Goal: Task Accomplishment & Management: Use online tool/utility

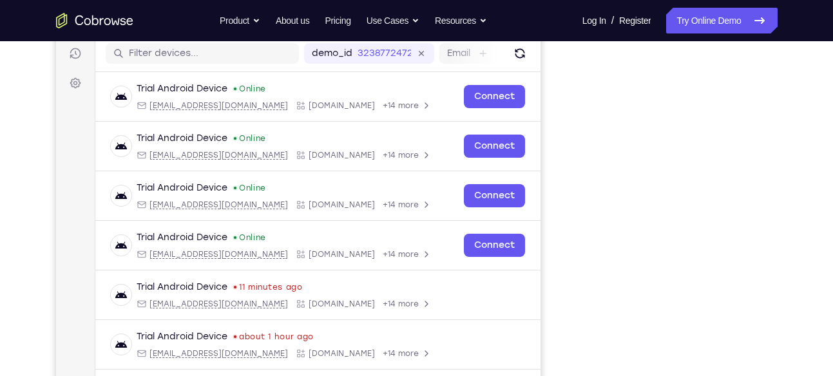
scroll to position [160, 0]
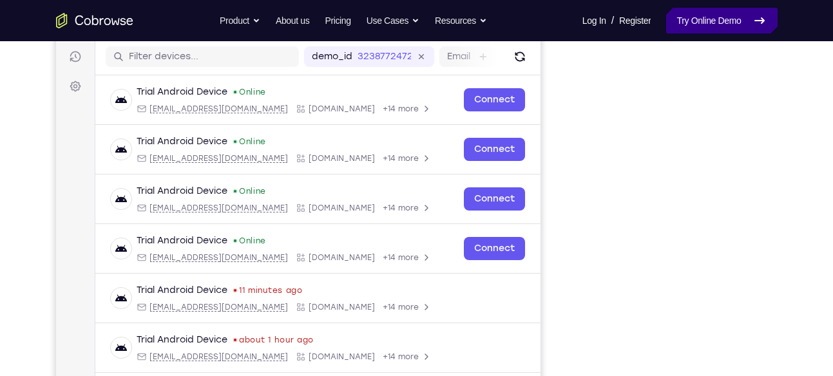
click at [730, 25] on link "Try Online Demo" at bounding box center [721, 21] width 111 height 26
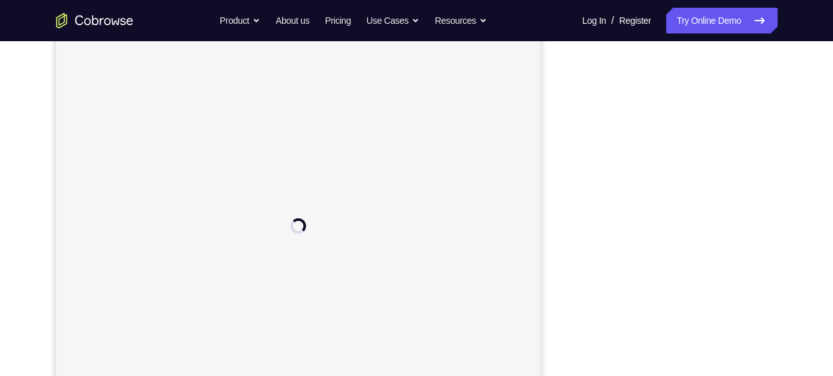
scroll to position [159, 0]
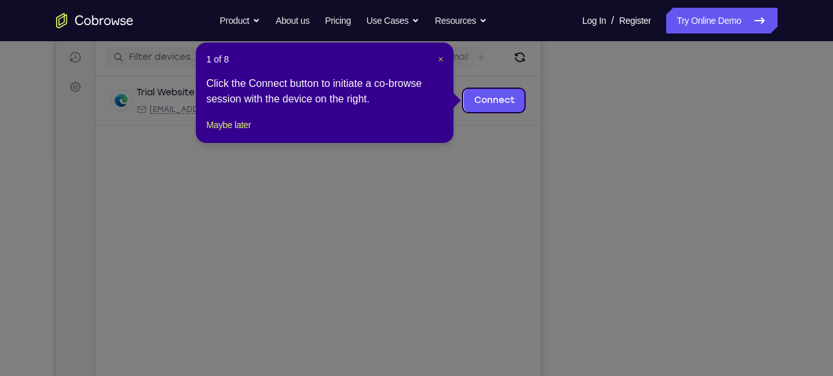
click at [438, 59] on span "×" at bounding box center [440, 59] width 5 height 10
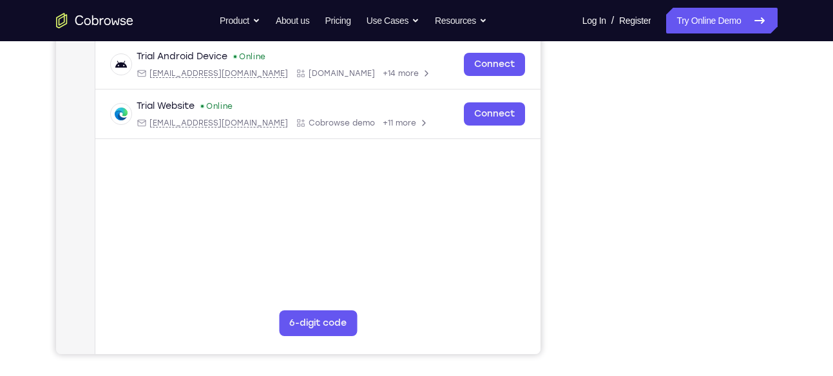
scroll to position [245, 0]
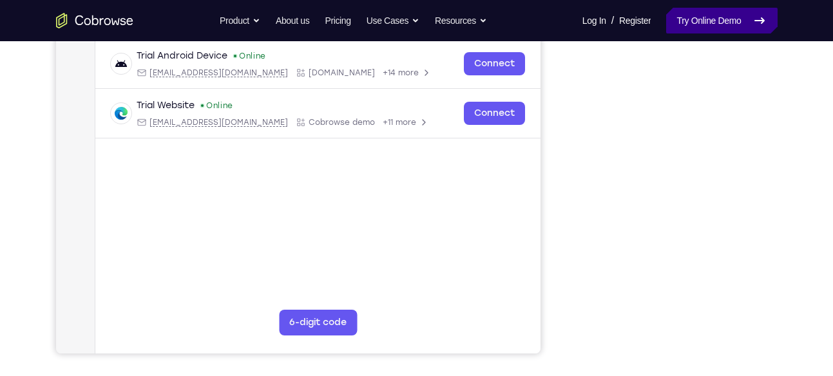
click at [704, 11] on link "Try Online Demo" at bounding box center [721, 21] width 111 height 26
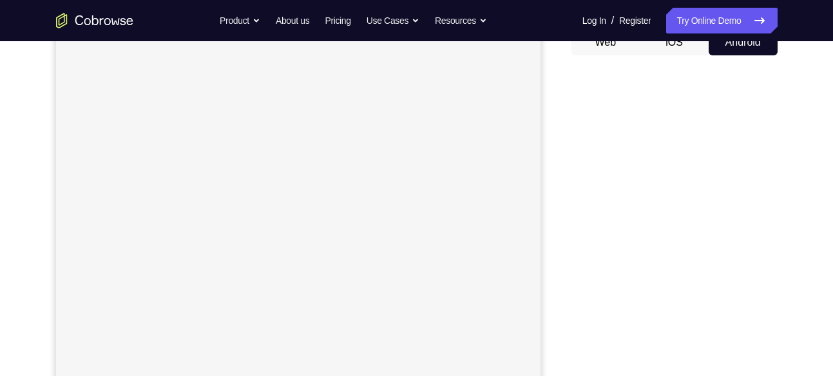
scroll to position [138, 0]
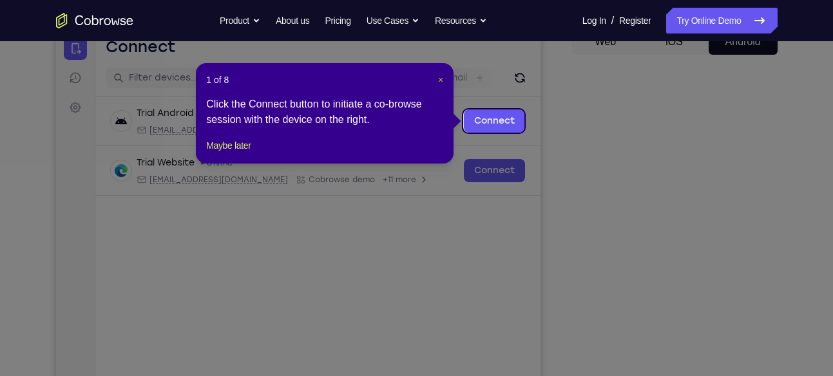
click at [440, 77] on span "×" at bounding box center [440, 80] width 5 height 10
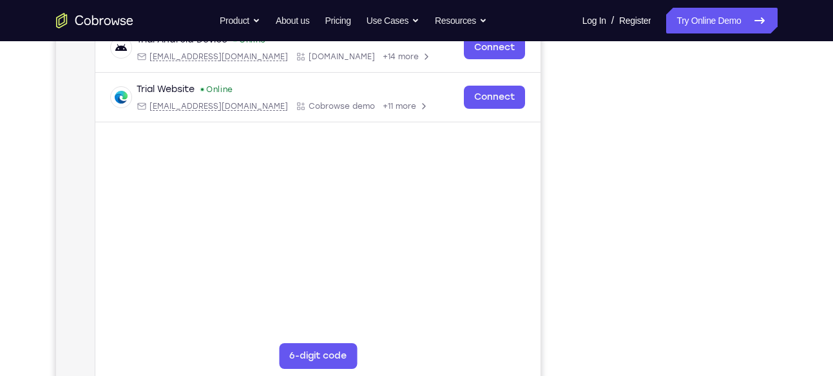
scroll to position [211, 0]
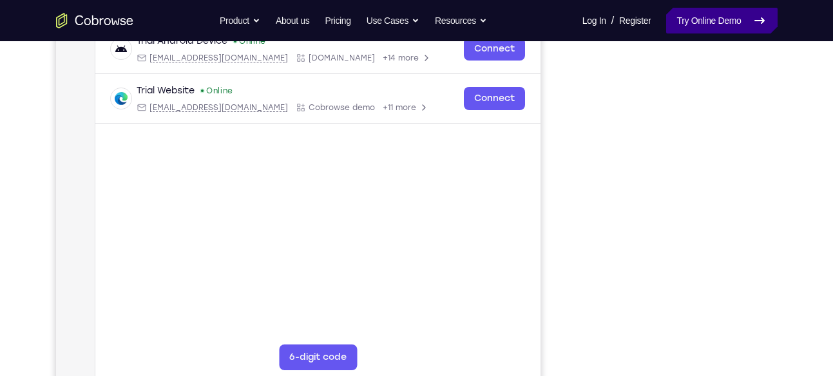
click at [708, 22] on link "Try Online Demo" at bounding box center [721, 21] width 111 height 26
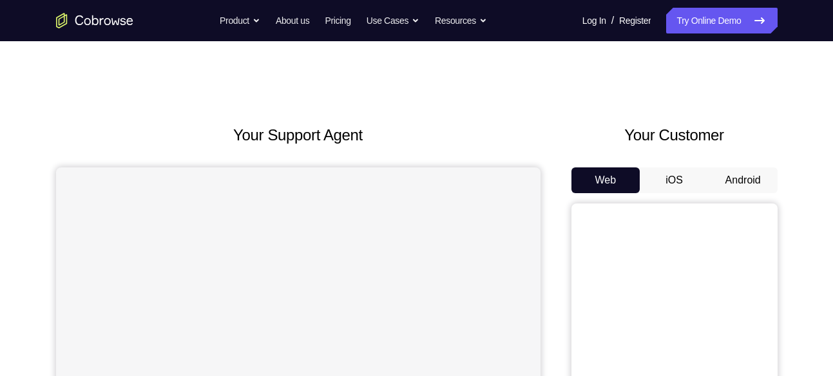
click at [744, 176] on button "Android" at bounding box center [742, 180] width 69 height 26
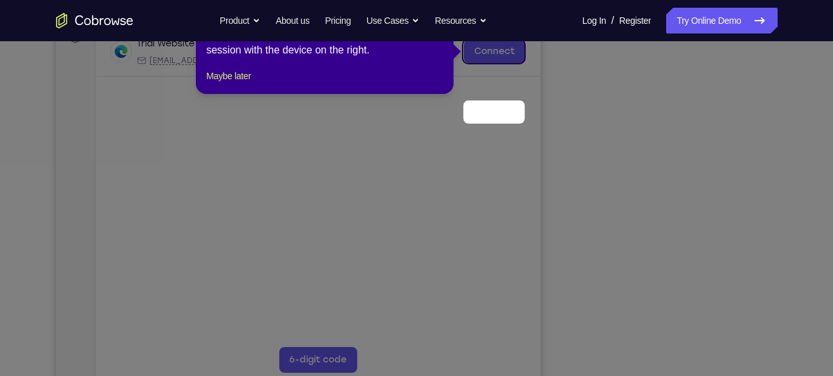
scroll to position [142, 0]
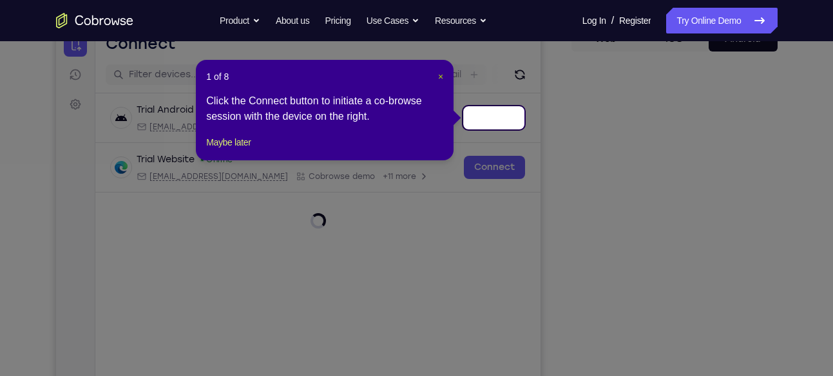
click at [439, 76] on span "×" at bounding box center [440, 76] width 5 height 10
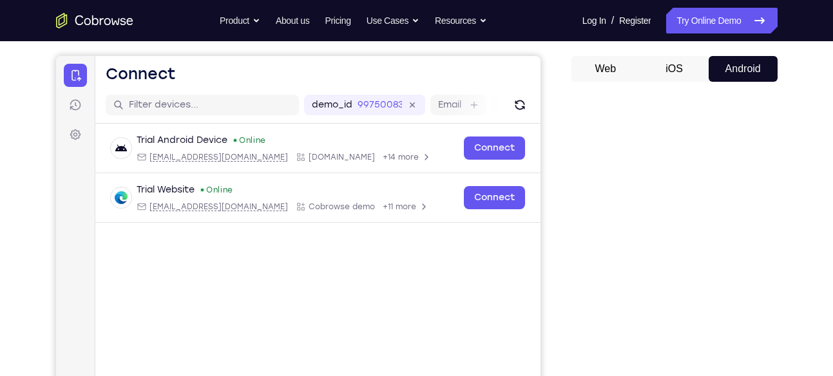
scroll to position [109, 0]
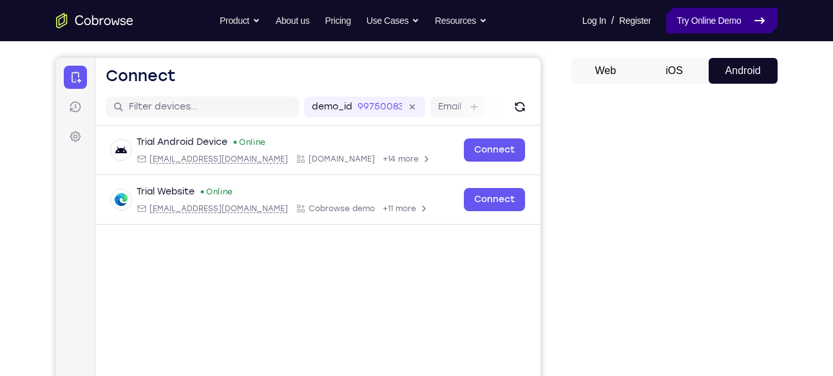
click at [719, 19] on link "Try Online Demo" at bounding box center [721, 21] width 111 height 26
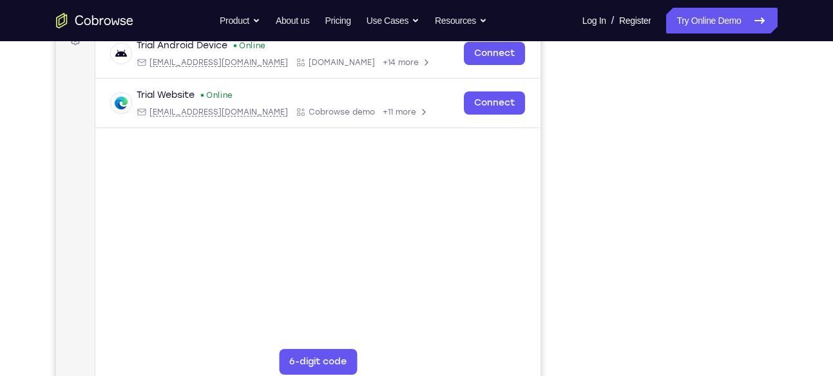
scroll to position [210, 0]
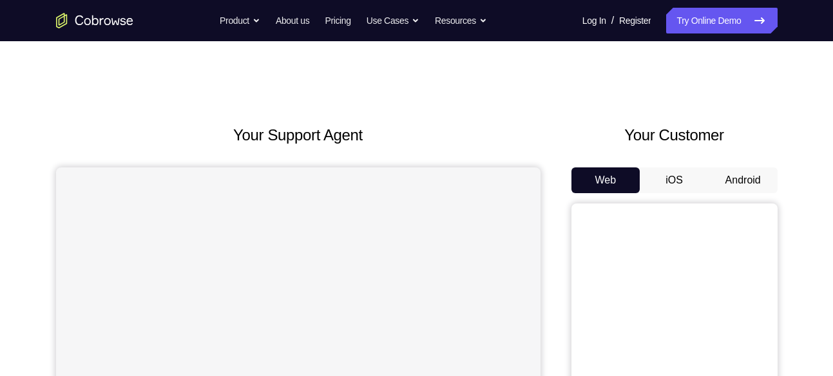
click at [761, 185] on button "Android" at bounding box center [742, 180] width 69 height 26
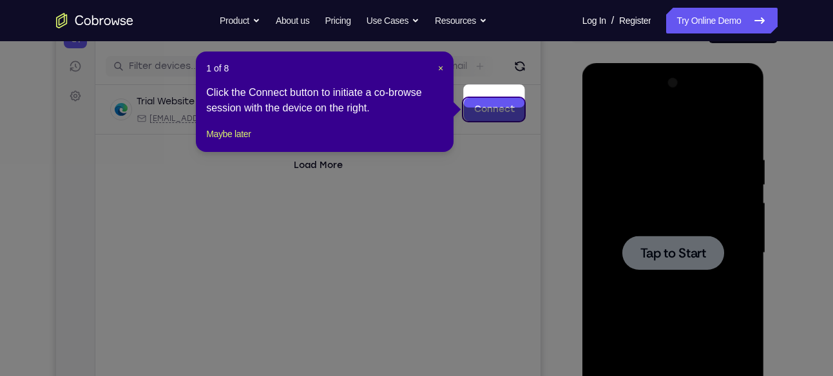
scroll to position [149, 0]
click at [436, 70] on header "1 of 8 ×" at bounding box center [324, 68] width 237 height 13
click at [439, 68] on span "×" at bounding box center [440, 69] width 5 height 10
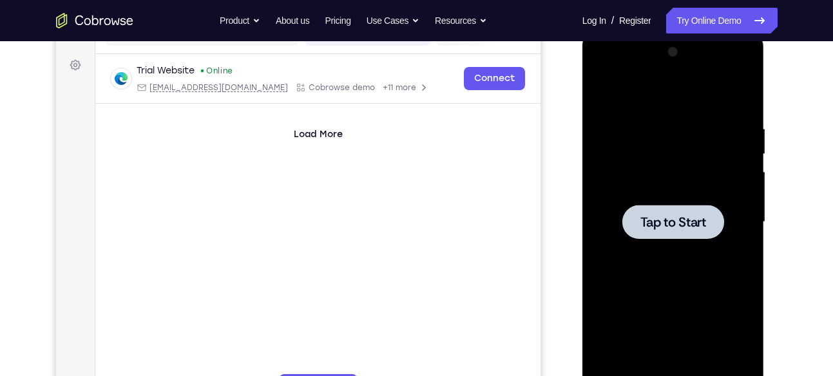
click at [632, 251] on div at bounding box center [673, 222] width 162 height 361
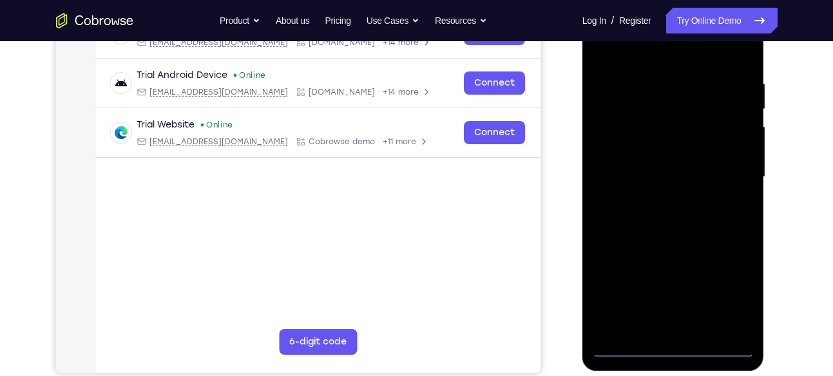
scroll to position [233, 0]
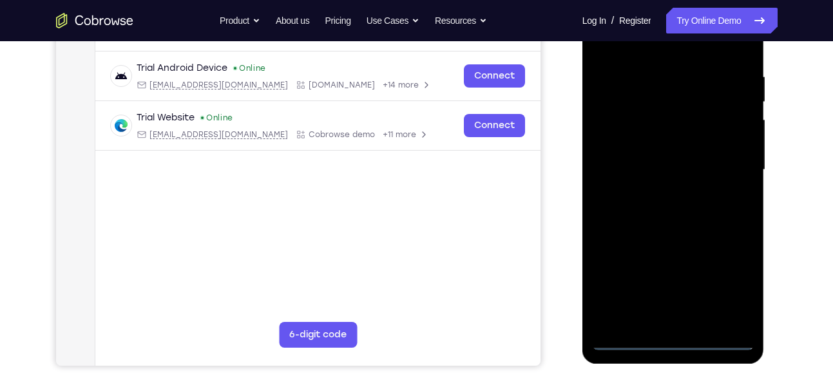
click at [673, 337] on div at bounding box center [673, 170] width 162 height 361
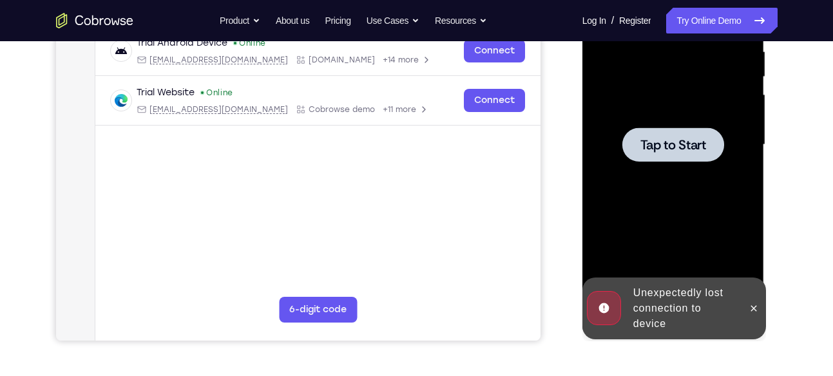
scroll to position [270, 0]
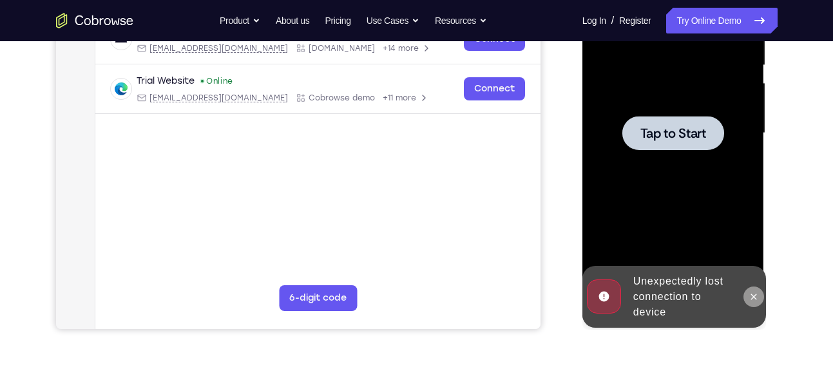
click at [751, 301] on icon at bounding box center [753, 297] width 10 height 10
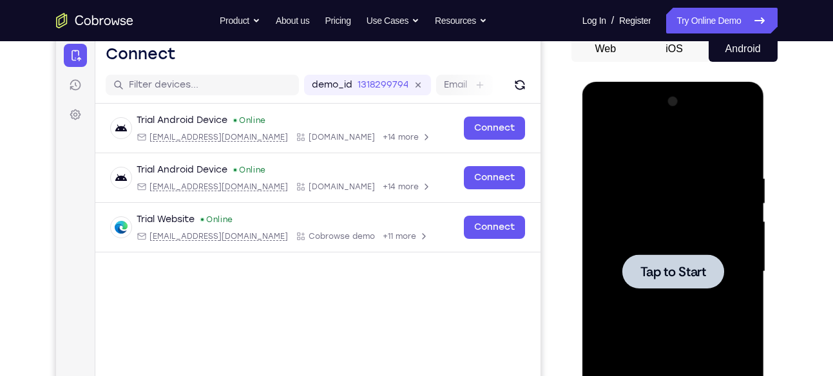
scroll to position [128, 0]
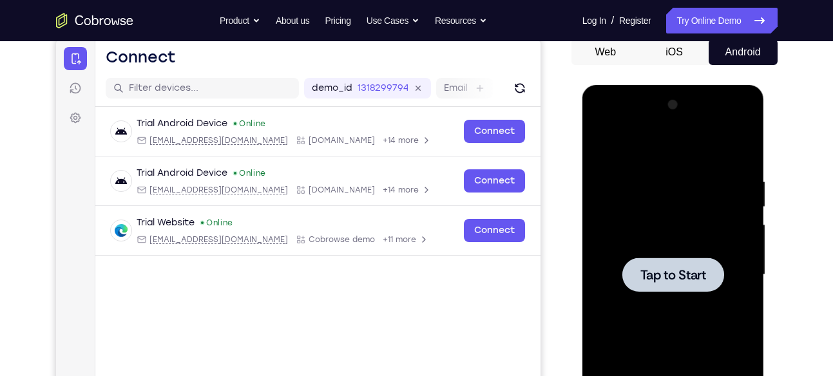
click at [662, 314] on div at bounding box center [673, 275] width 162 height 361
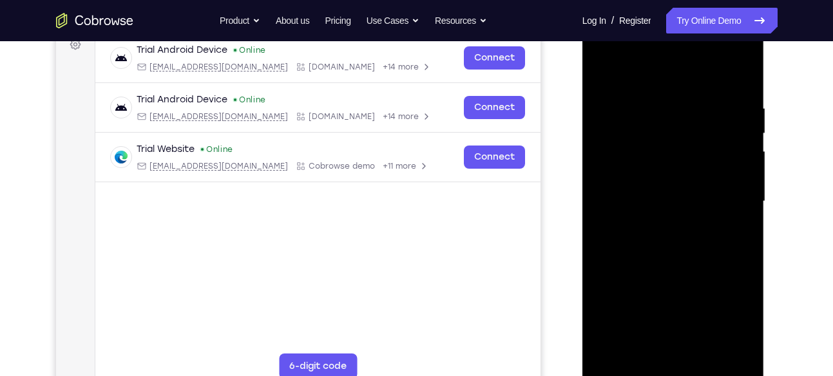
scroll to position [231, 0]
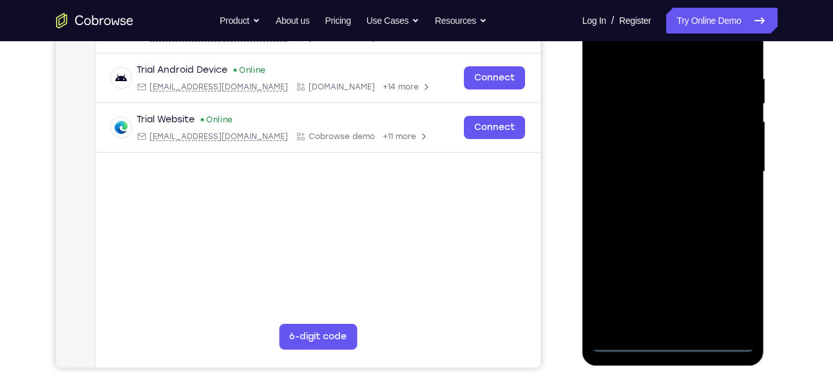
click at [659, 200] on div at bounding box center [673, 172] width 162 height 361
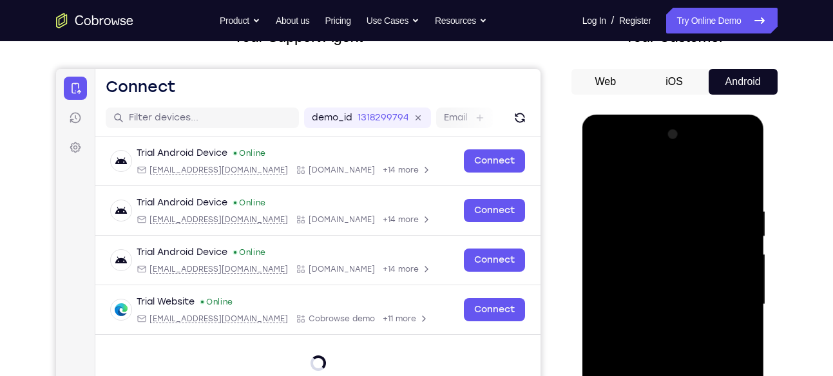
scroll to position [96, 0]
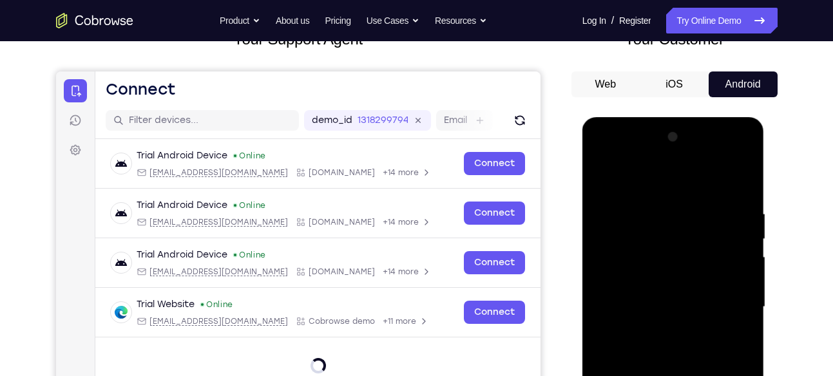
click at [663, 235] on div at bounding box center [673, 307] width 162 height 361
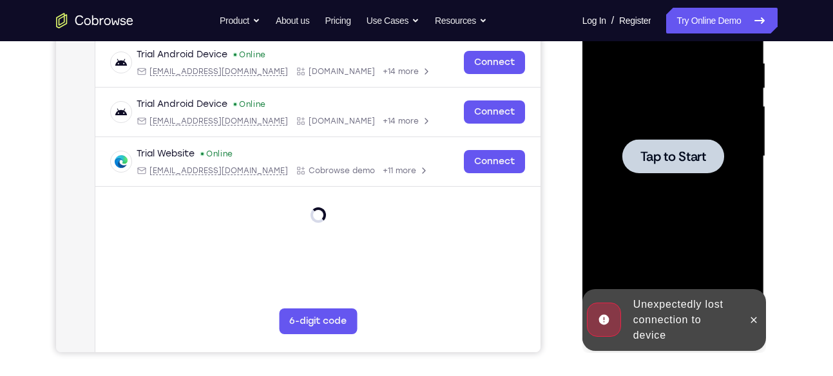
scroll to position [270, 0]
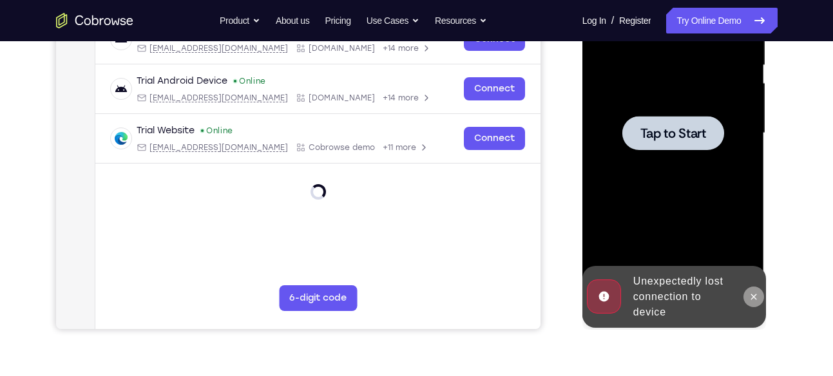
click at [757, 299] on icon at bounding box center [753, 297] width 10 height 10
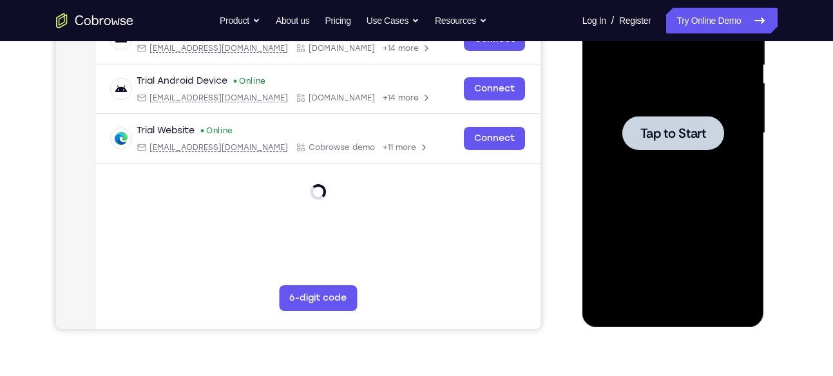
click at [681, 157] on div at bounding box center [673, 133] width 162 height 361
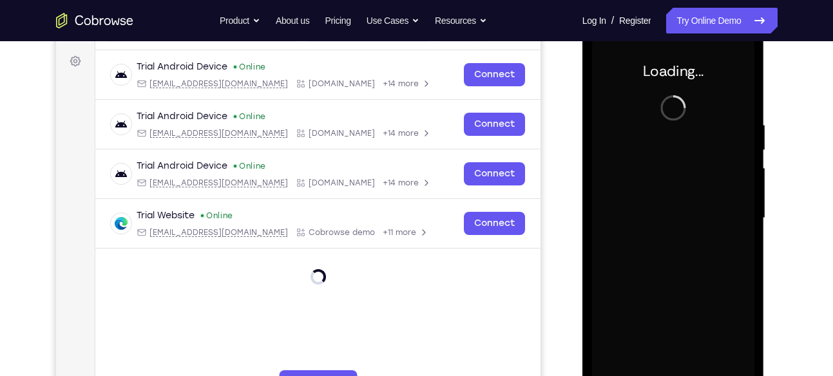
scroll to position [184, 0]
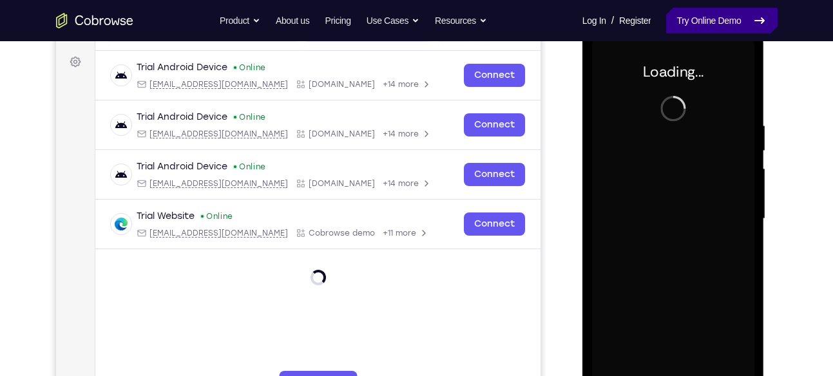
click at [733, 21] on link "Try Online Demo" at bounding box center [721, 21] width 111 height 26
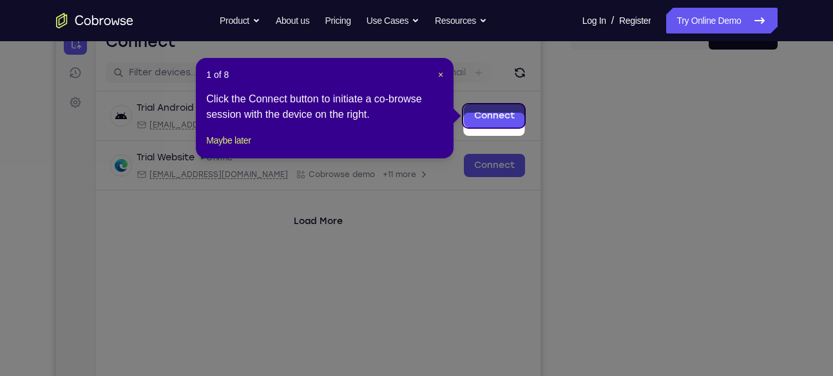
scroll to position [135, 0]
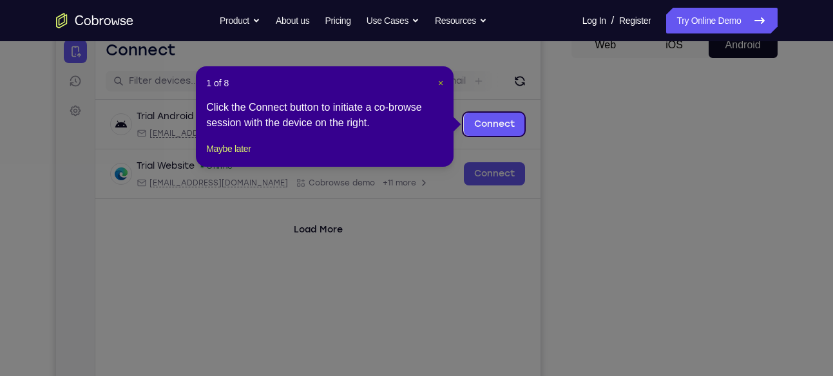
click at [438, 88] on button "×" at bounding box center [440, 83] width 5 height 13
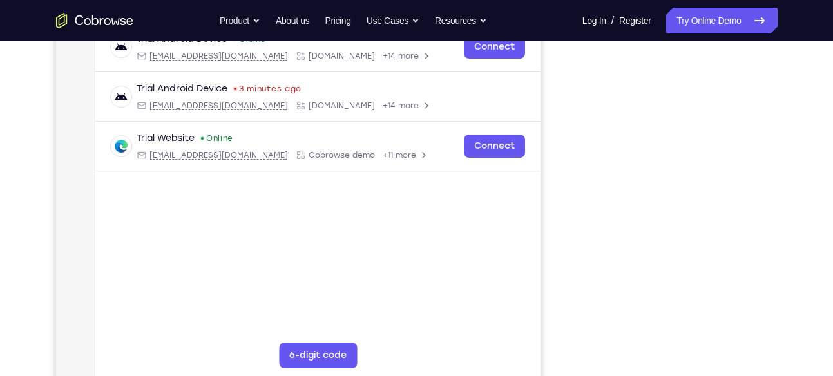
scroll to position [200, 0]
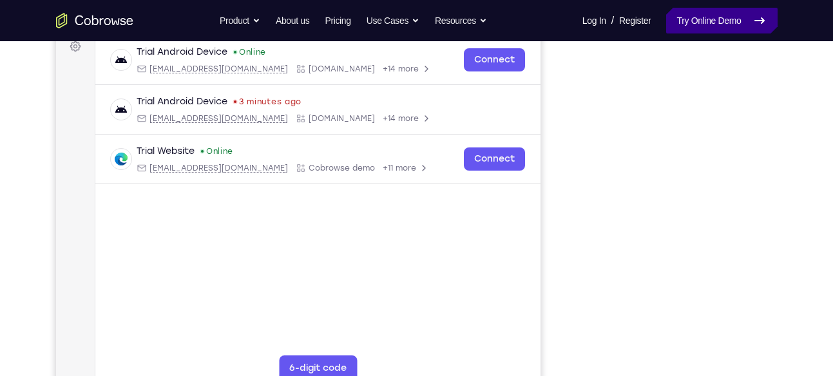
click at [718, 23] on link "Try Online Demo" at bounding box center [721, 21] width 111 height 26
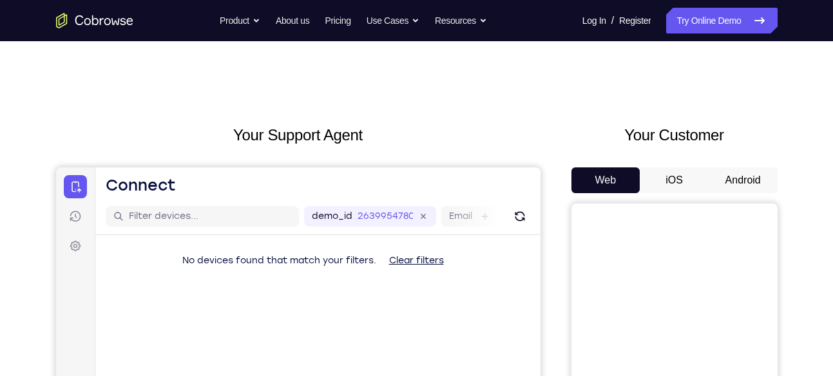
click at [731, 181] on button "Android" at bounding box center [742, 180] width 69 height 26
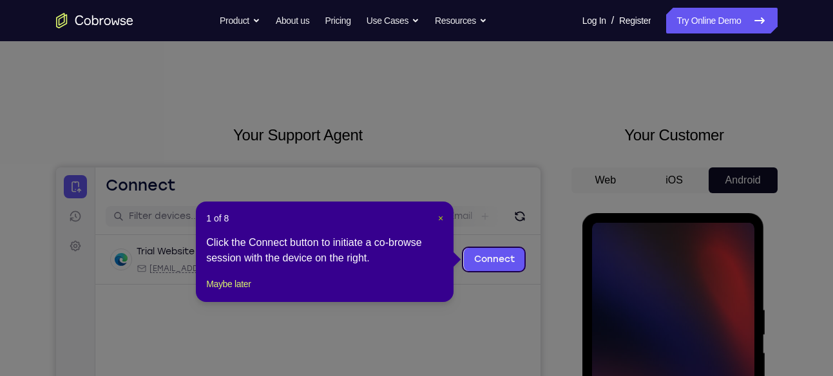
click at [438, 221] on span "×" at bounding box center [440, 218] width 5 height 10
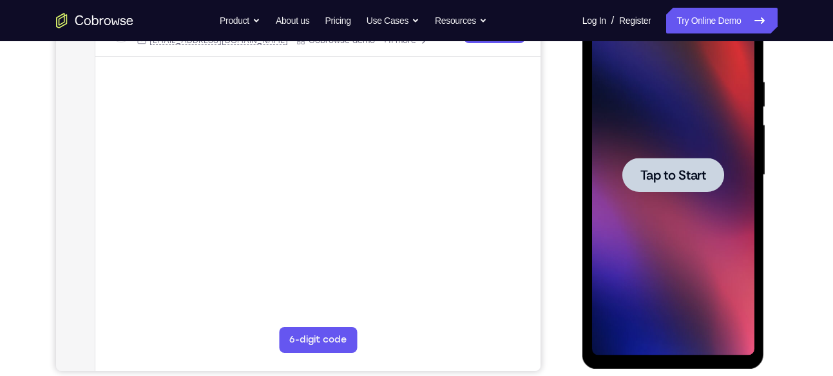
click at [708, 209] on div at bounding box center [673, 175] width 162 height 361
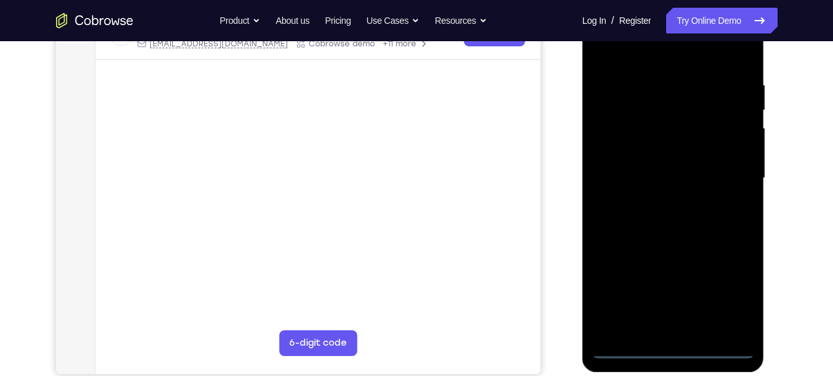
scroll to position [225, 0]
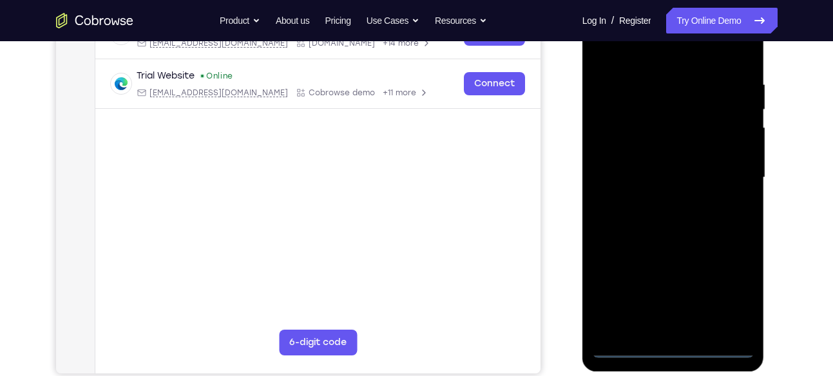
click at [679, 348] on div at bounding box center [673, 177] width 162 height 361
click at [674, 350] on div at bounding box center [673, 177] width 162 height 361
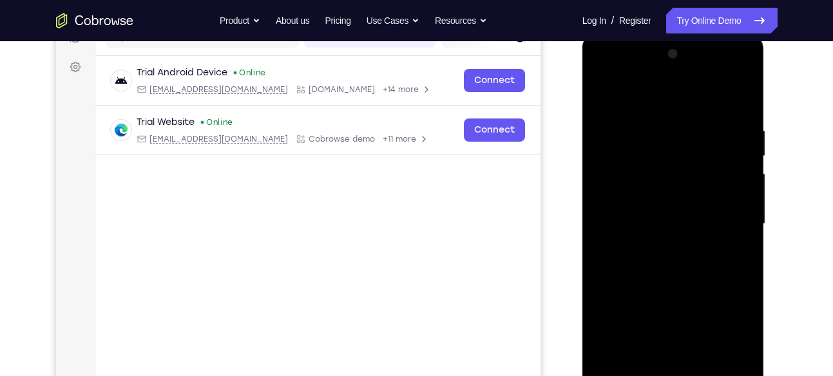
scroll to position [178, 0]
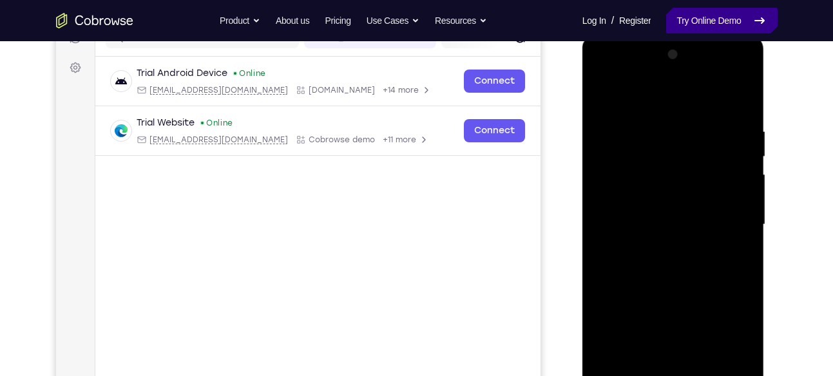
click at [727, 18] on link "Try Online Demo" at bounding box center [721, 21] width 111 height 26
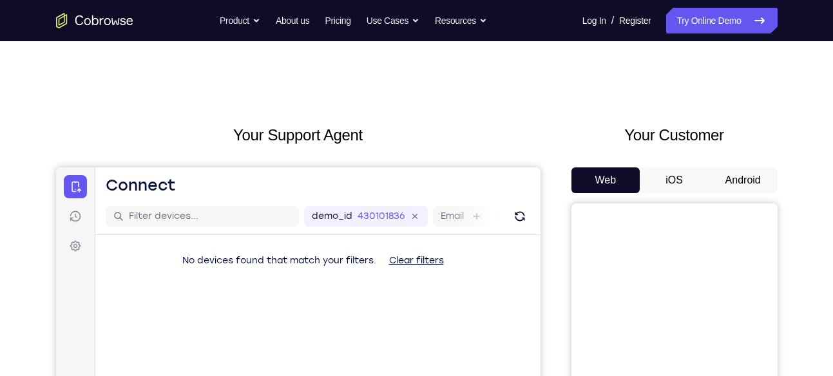
click at [755, 178] on button "Android" at bounding box center [742, 180] width 69 height 26
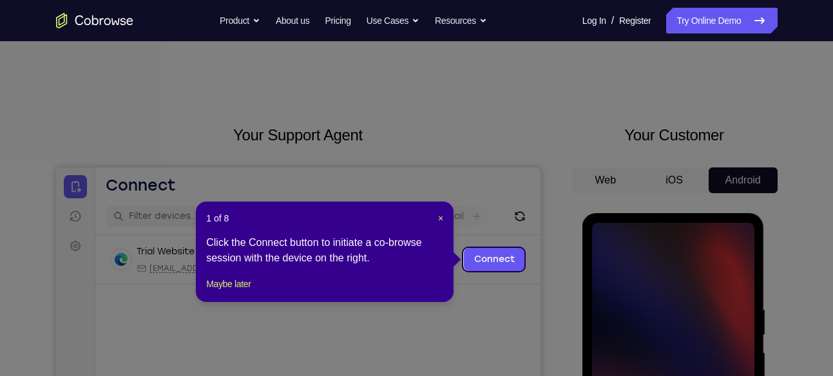
drag, startPoint x: 440, startPoint y: 218, endPoint x: 341, endPoint y: 55, distance: 190.7
click at [440, 218] on span "×" at bounding box center [440, 218] width 5 height 10
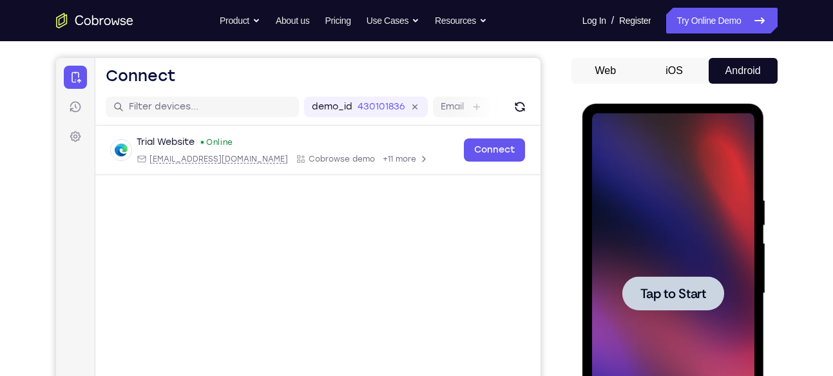
click at [663, 267] on div at bounding box center [673, 293] width 162 height 361
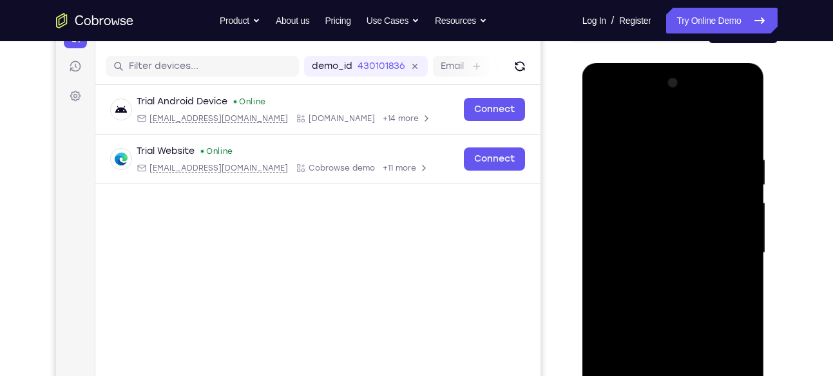
scroll to position [147, 0]
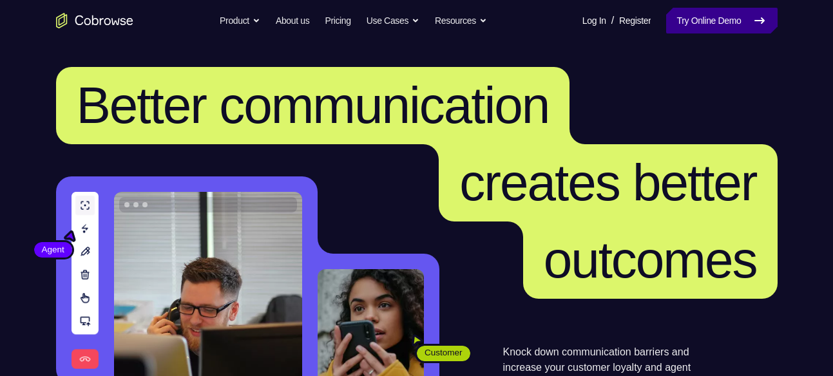
click at [744, 23] on link "Try Online Demo" at bounding box center [721, 21] width 111 height 26
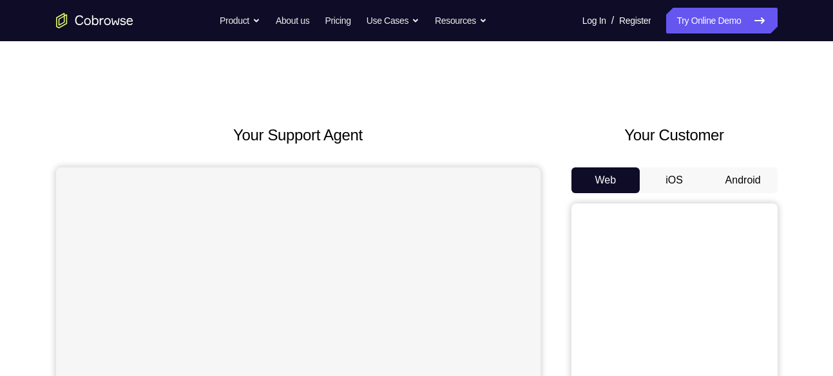
click at [751, 184] on button "Android" at bounding box center [742, 180] width 69 height 26
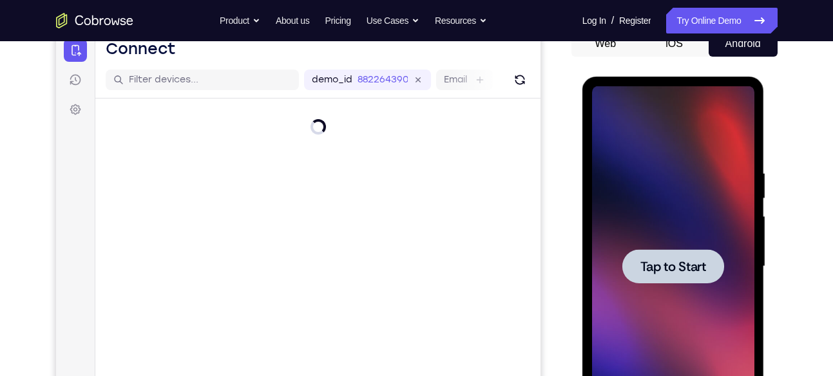
scroll to position [151, 0]
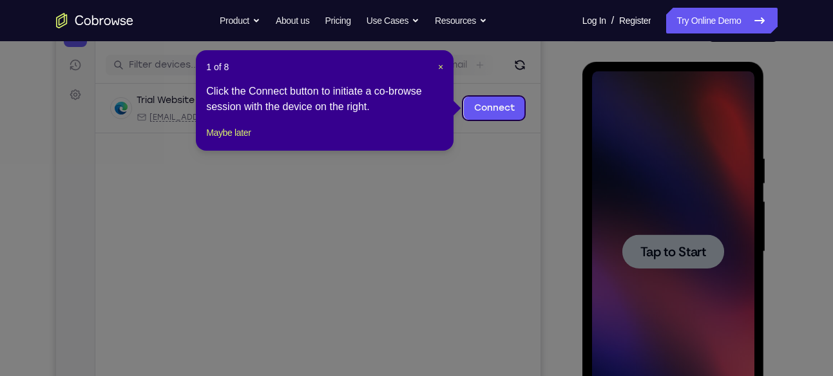
click at [607, 137] on icon at bounding box center [421, 188] width 842 height 376
click at [442, 65] on span "×" at bounding box center [440, 67] width 5 height 10
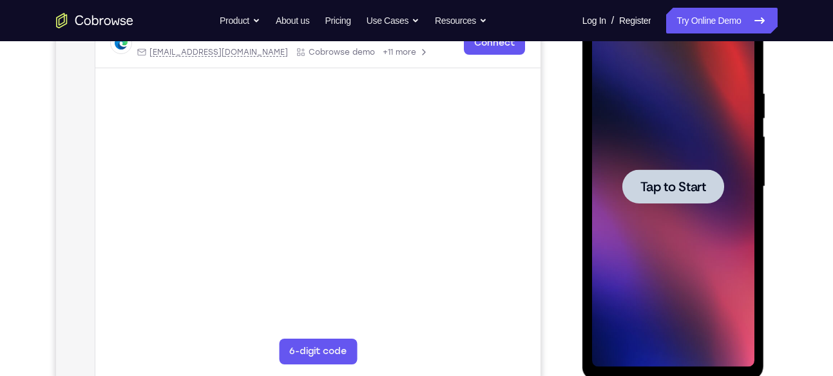
scroll to position [214, 0]
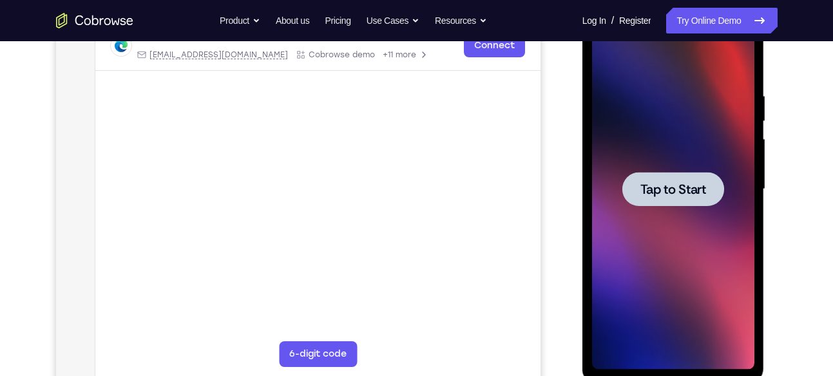
click at [715, 147] on div at bounding box center [673, 189] width 162 height 361
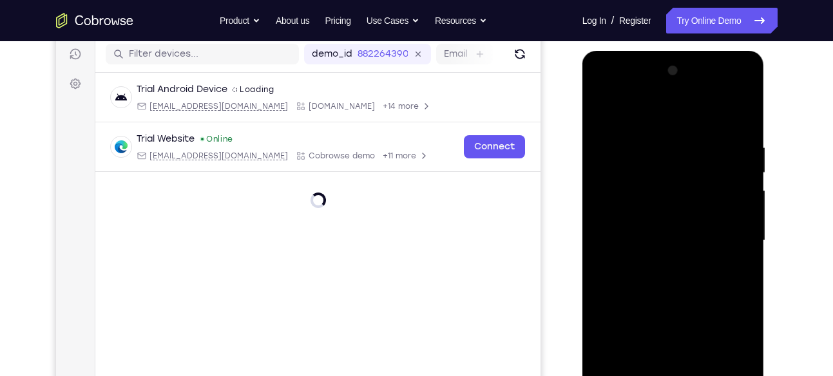
scroll to position [182, 0]
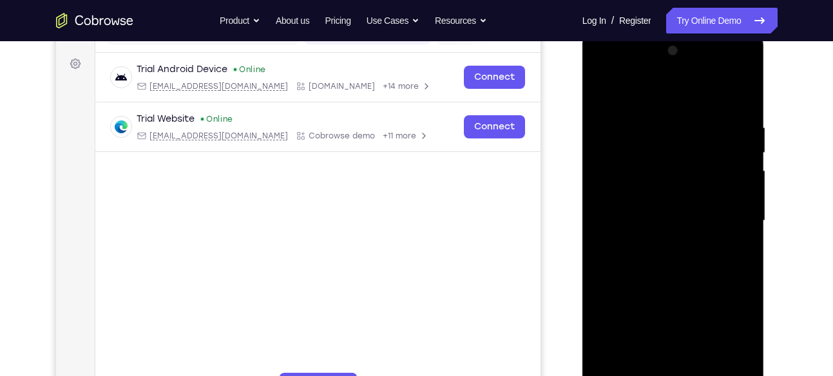
click at [711, 241] on div at bounding box center [673, 221] width 162 height 361
click at [695, 176] on div at bounding box center [673, 221] width 162 height 361
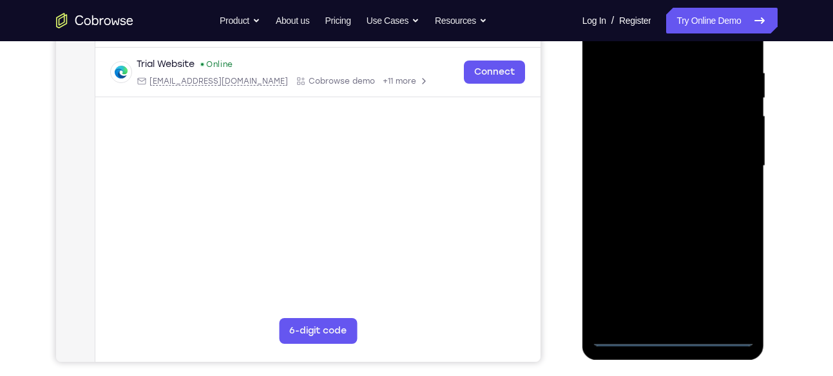
scroll to position [238, 0]
click at [670, 336] on div at bounding box center [673, 165] width 162 height 361
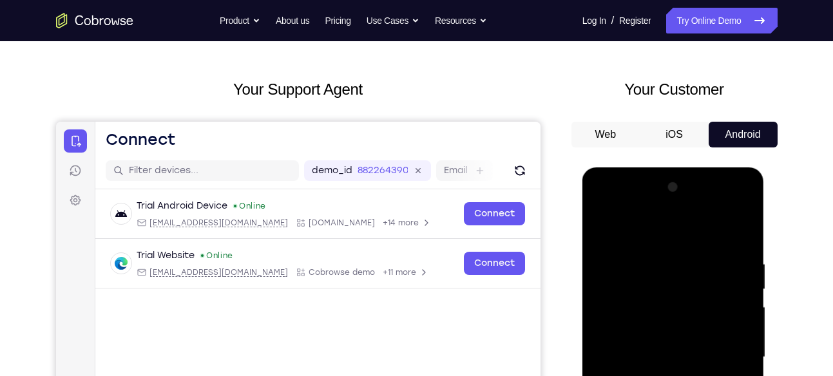
scroll to position [45, 0]
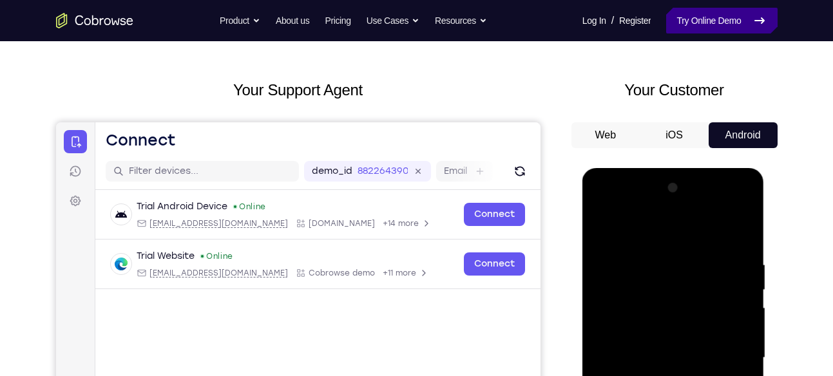
click at [708, 14] on link "Try Online Demo" at bounding box center [721, 21] width 111 height 26
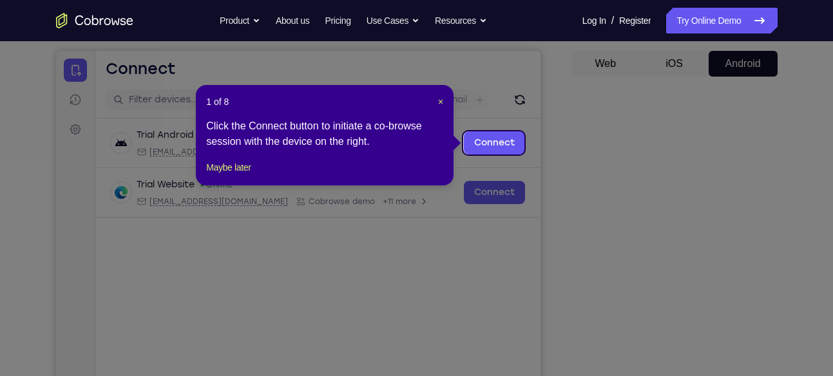
scroll to position [113, 0]
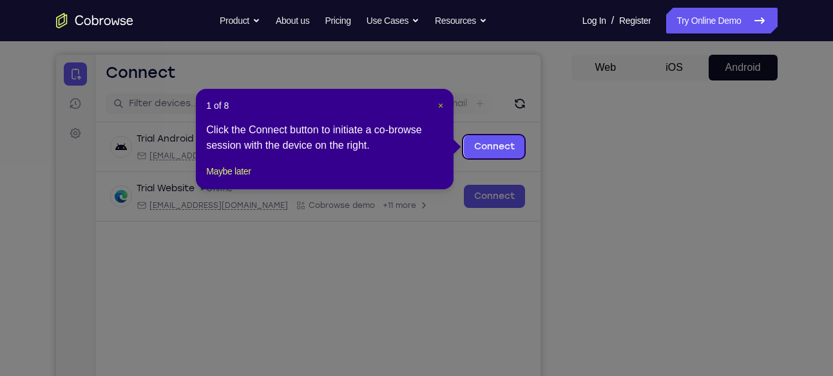
click at [440, 104] on span "×" at bounding box center [440, 105] width 5 height 10
